Goal: Information Seeking & Learning: Learn about a topic

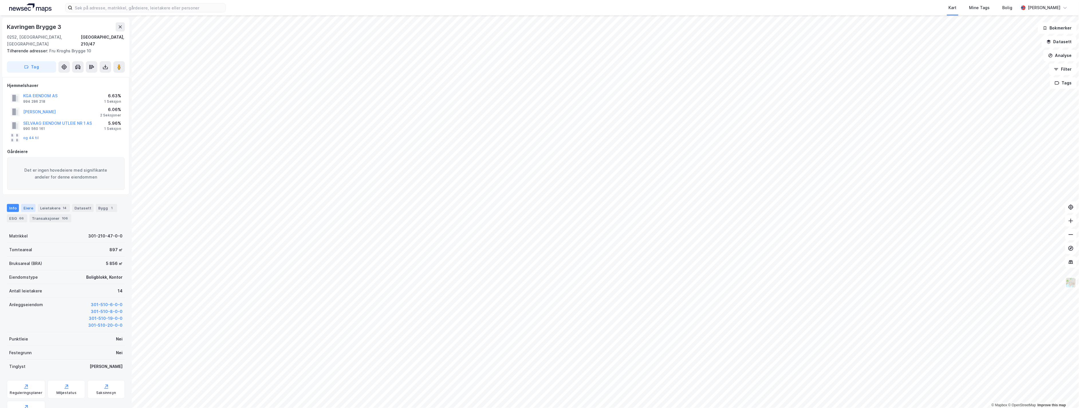
click at [23, 204] on div "Eiere" at bounding box center [28, 208] width 14 height 8
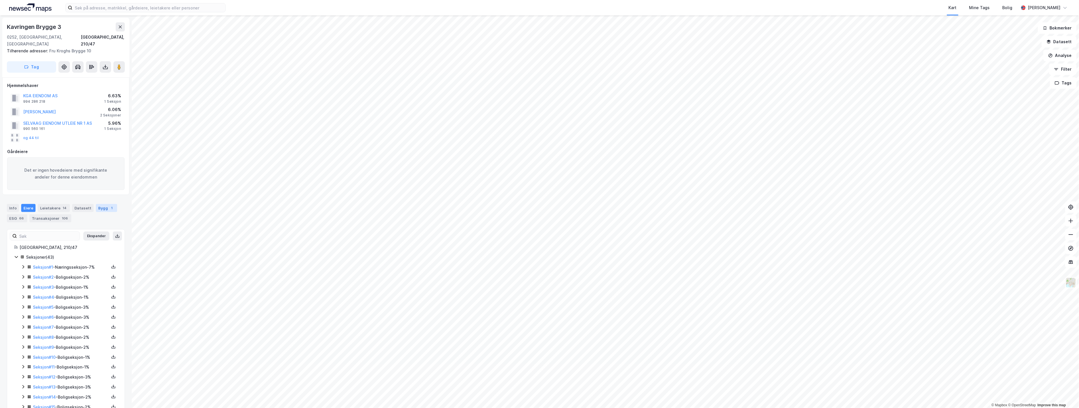
click at [99, 204] on div "Bygg 1" at bounding box center [106, 208] width 21 height 8
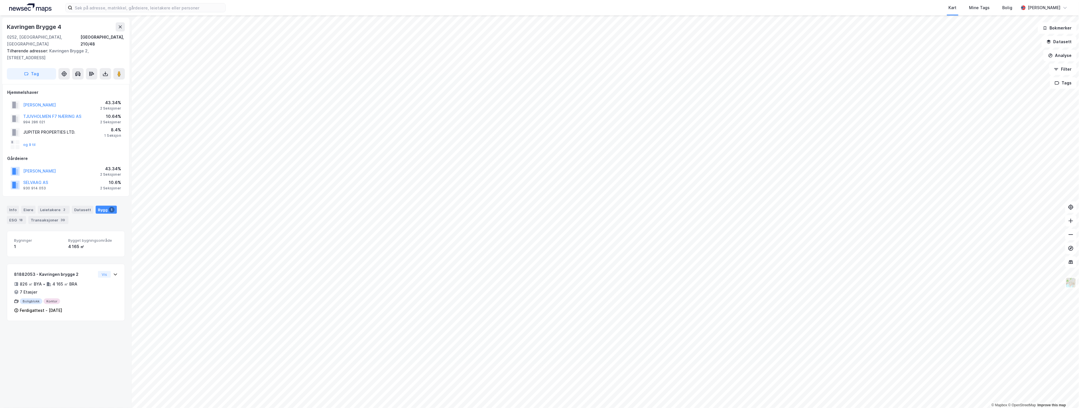
click at [78, 351] on div "Kavringen [STREET_ADDRESS], 210/48 Tilhørende adresser: [STREET_ADDRESS], [STRE…" at bounding box center [66, 211] width 132 height 393
